Goal: Task Accomplishment & Management: Use online tool/utility

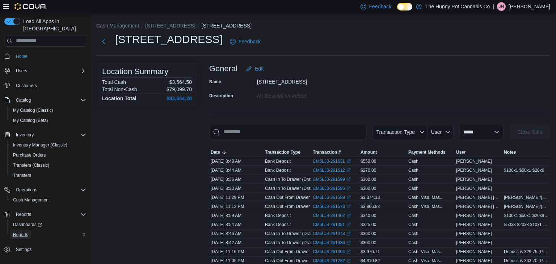
click at [19, 232] on span "Reports" at bounding box center [20, 235] width 15 height 6
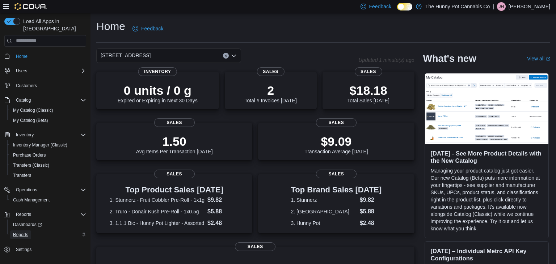
click at [22, 232] on span "Reports" at bounding box center [20, 235] width 15 height 6
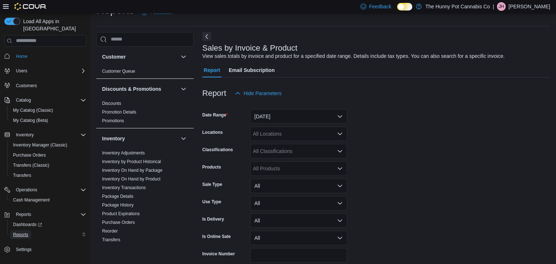
scroll to position [17, 0]
click at [146, 180] on link "Inventory On Hand by Product" at bounding box center [131, 178] width 58 height 5
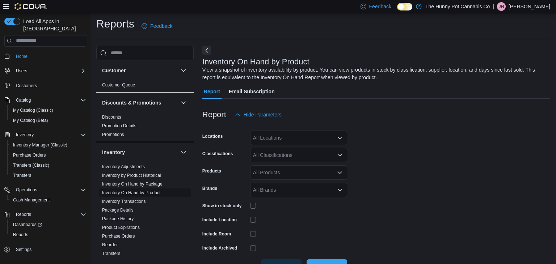
scroll to position [24, 0]
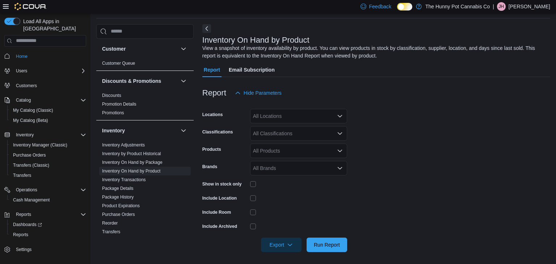
click at [266, 116] on div "All Locations" at bounding box center [298, 116] width 97 height 14
type input "***"
click at [280, 129] on span "[STREET_ADDRESS]" at bounding box center [291, 127] width 50 height 7
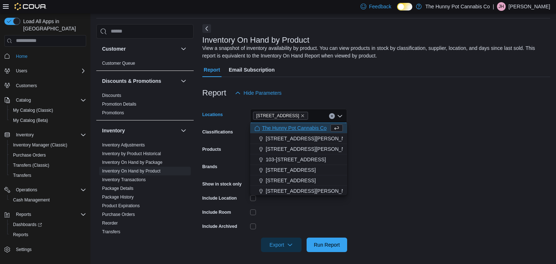
click at [428, 196] on form "Locations 600 Fleet St Combo box. Selected. 600 Fleet St. Press Backspace to de…" at bounding box center [376, 176] width 348 height 152
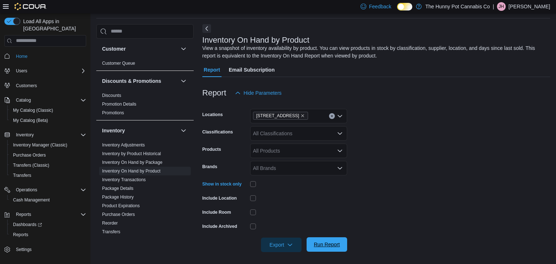
click at [327, 244] on span "Run Report" at bounding box center [327, 244] width 26 height 7
click at [280, 244] on span "Export" at bounding box center [281, 244] width 32 height 14
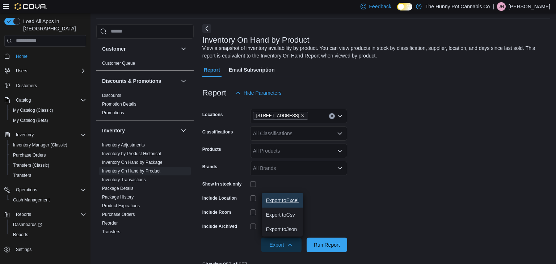
click at [284, 199] on span "Export to Excel" at bounding box center [282, 201] width 33 height 6
